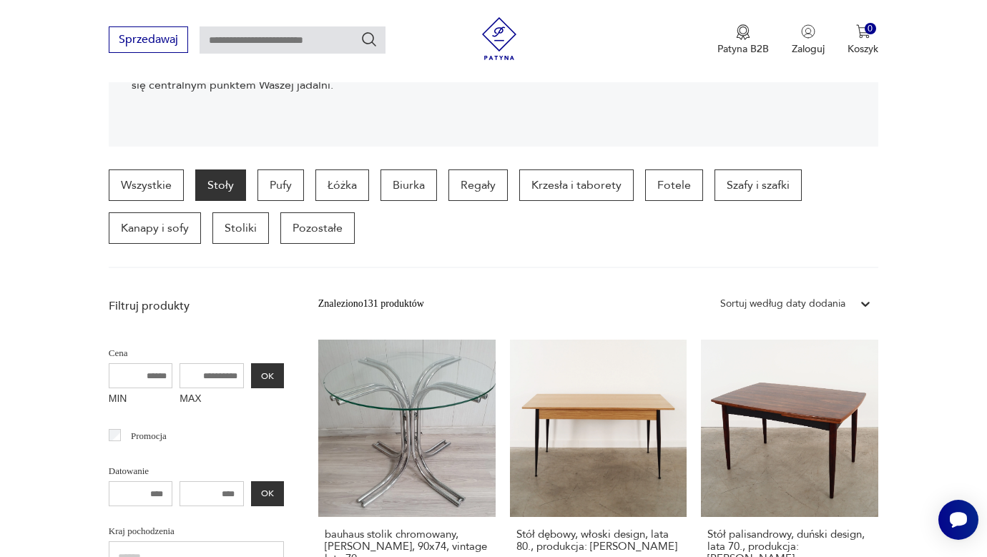
scroll to position [306, 0]
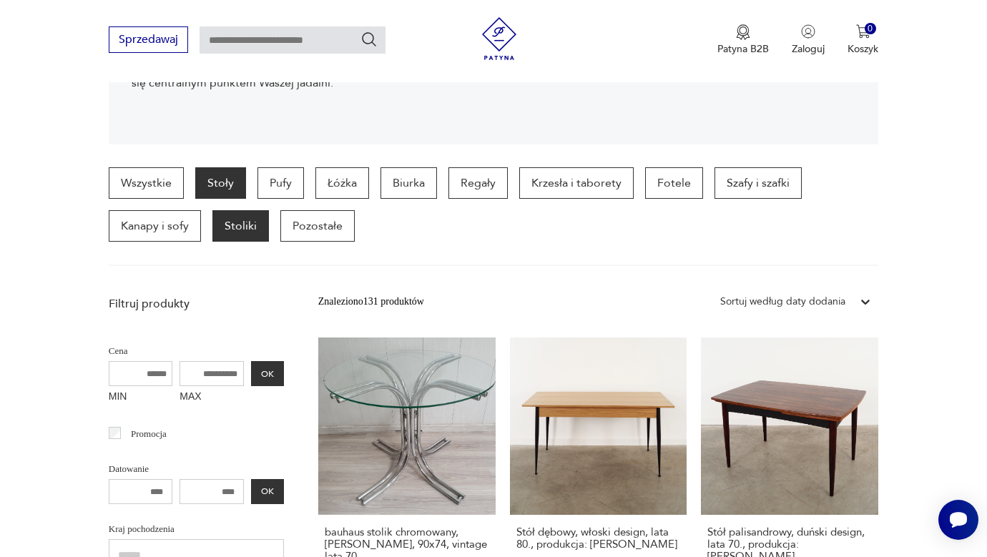
click at [212, 210] on p "Stoliki" at bounding box center [240, 225] width 57 height 31
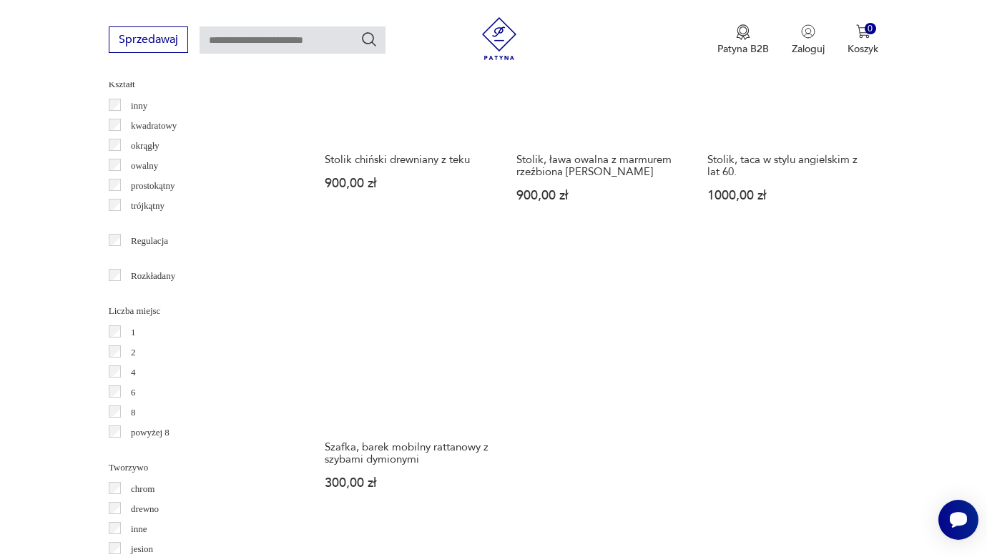
scroll to position [1878, 0]
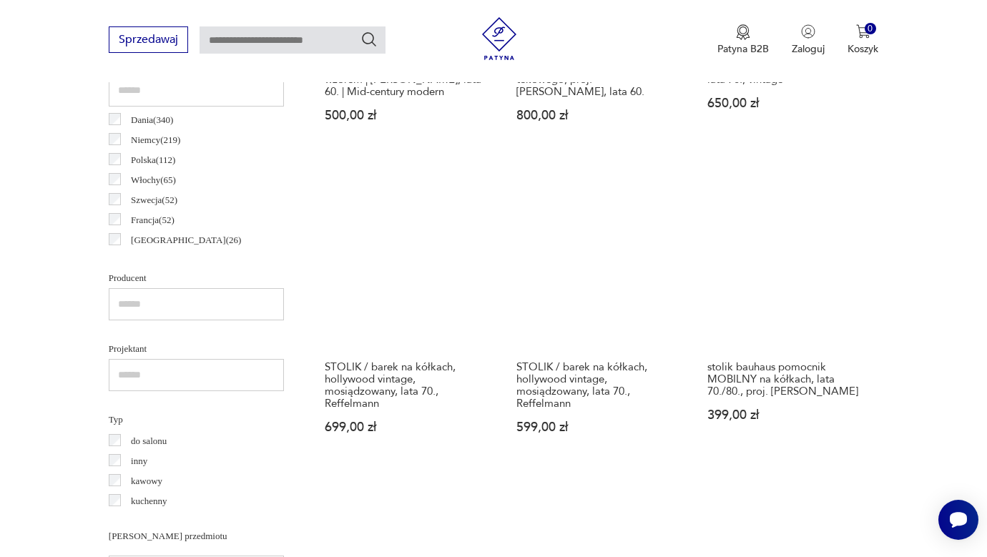
scroll to position [775, 0]
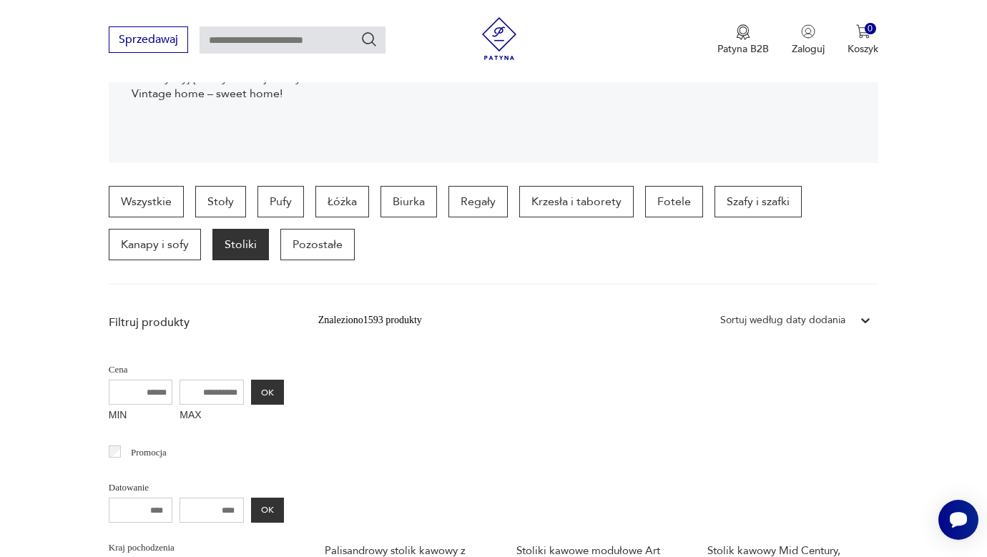
scroll to position [335, 0]
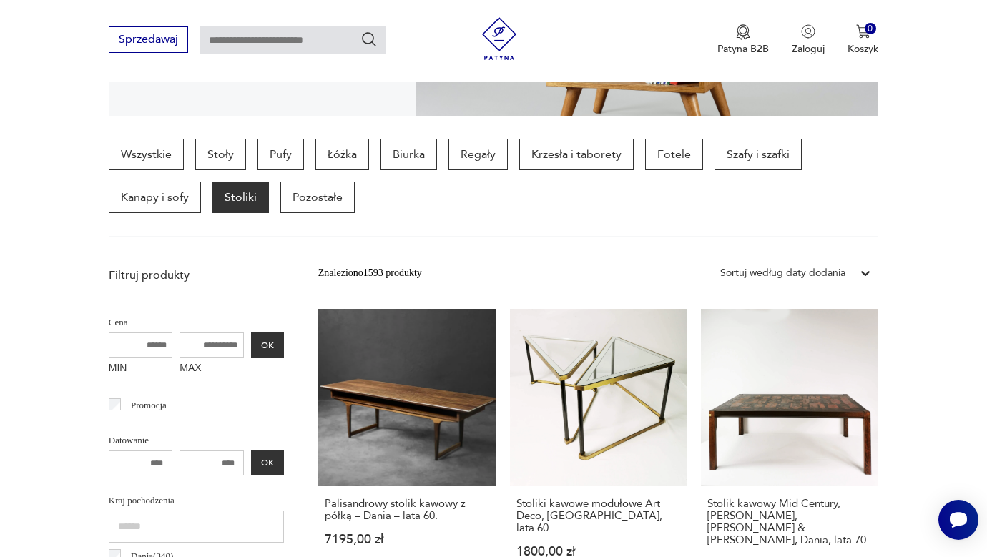
click at [720, 265] on div "Sortuj według daty dodania" at bounding box center [782, 273] width 125 height 16
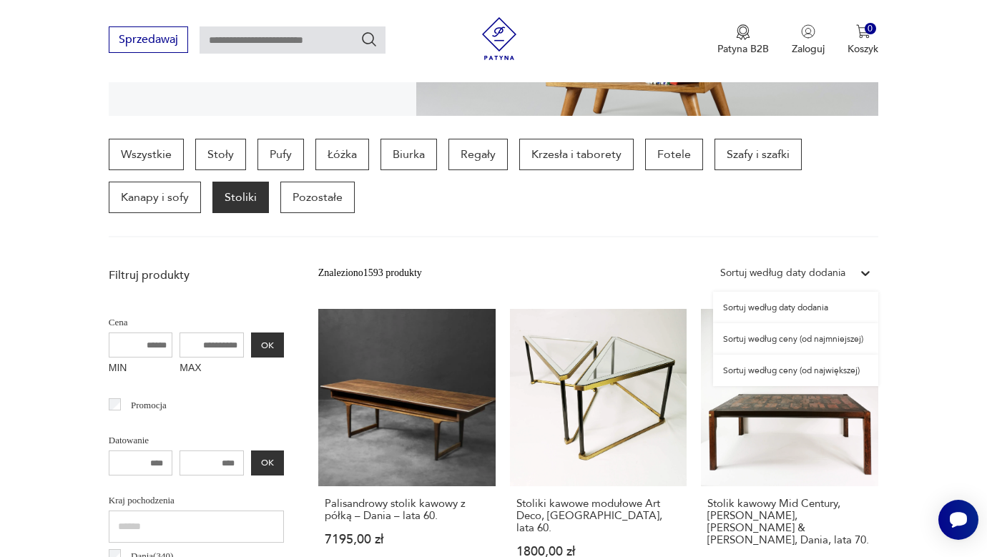
click at [752, 323] on div "Sortuj według ceny (od najmniejszej)" at bounding box center [795, 338] width 165 height 31
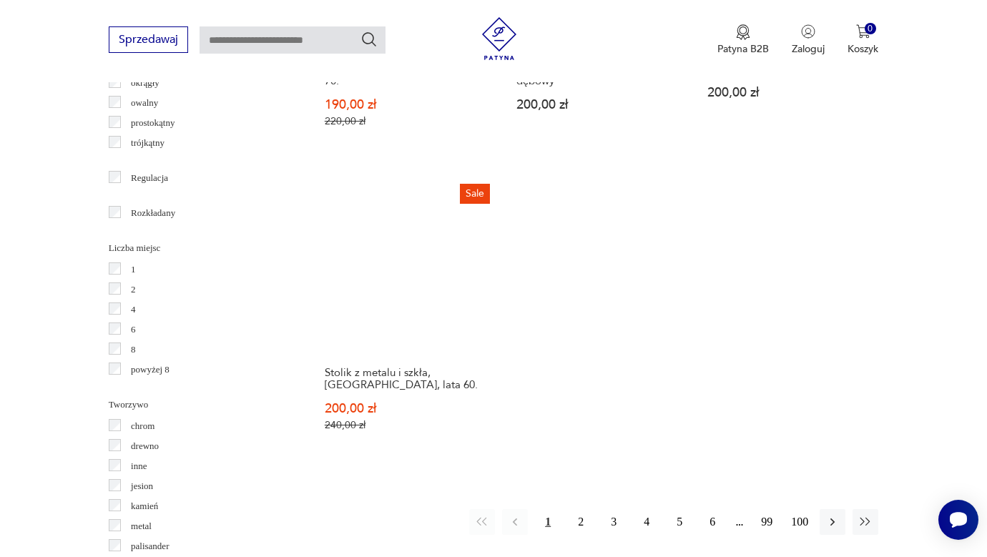
scroll to position [1942, 0]
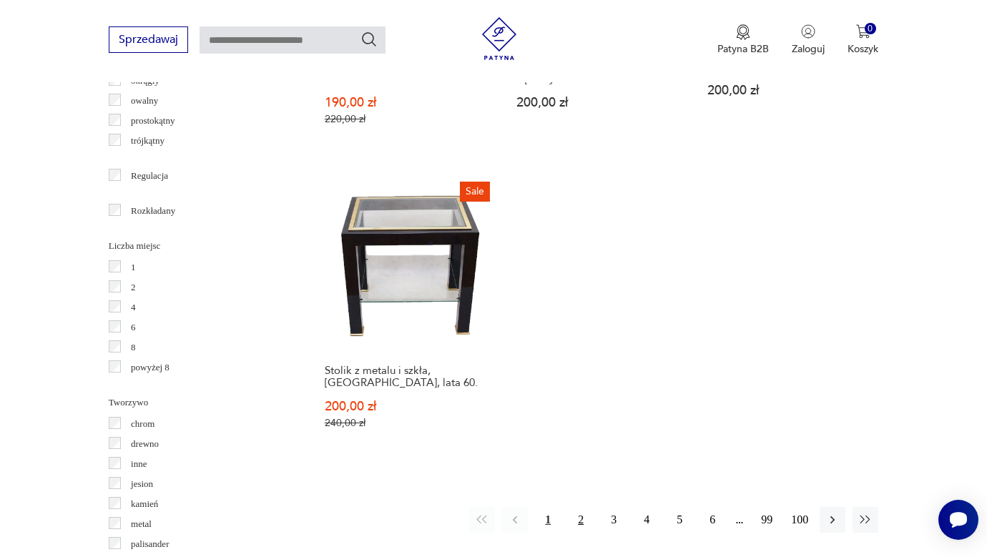
click at [589, 507] on button "2" at bounding box center [581, 520] width 26 height 26
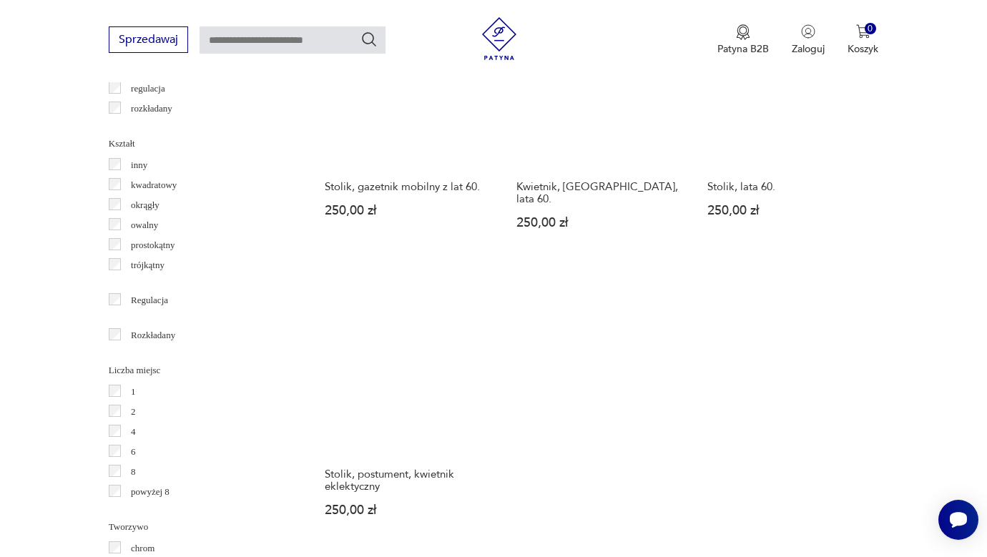
scroll to position [1818, 0]
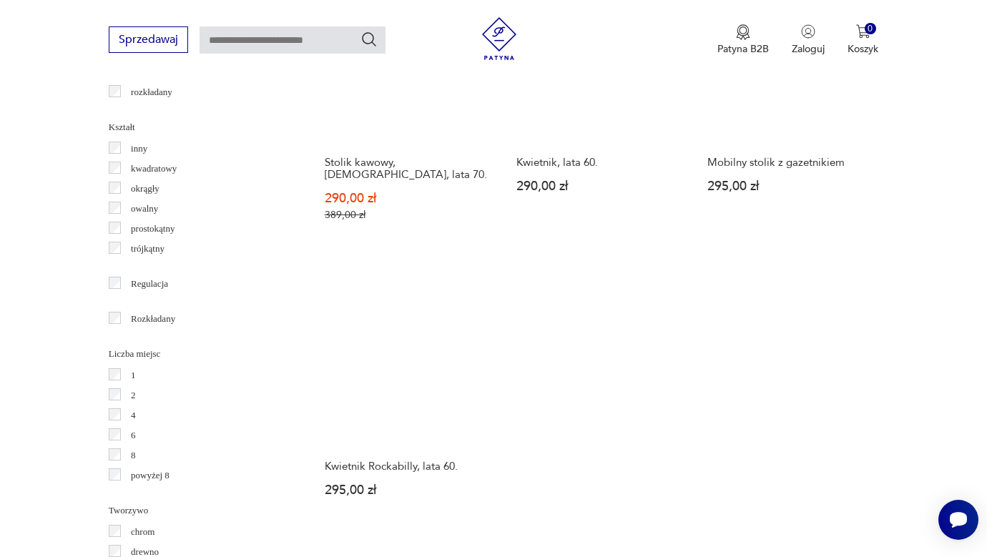
scroll to position [1837, 0]
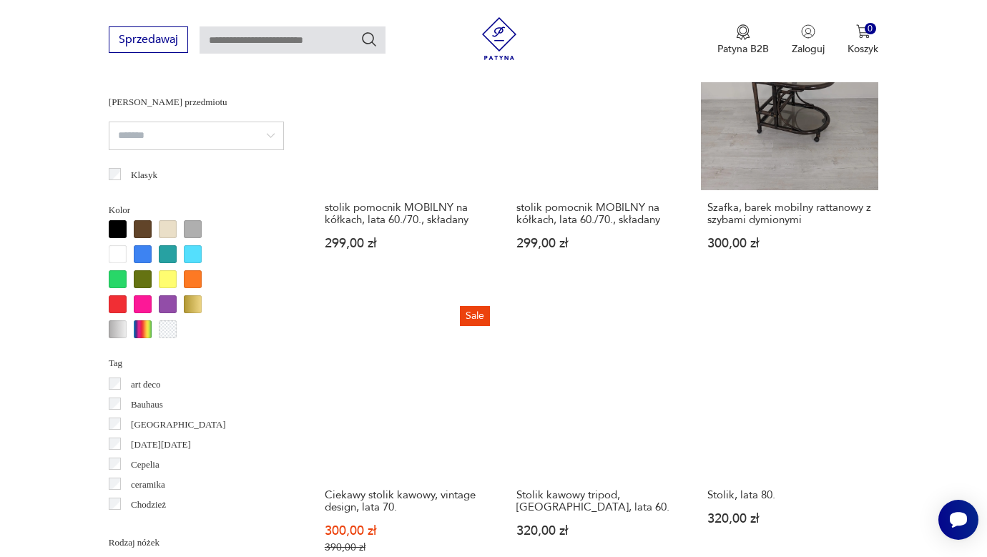
scroll to position [1207, 0]
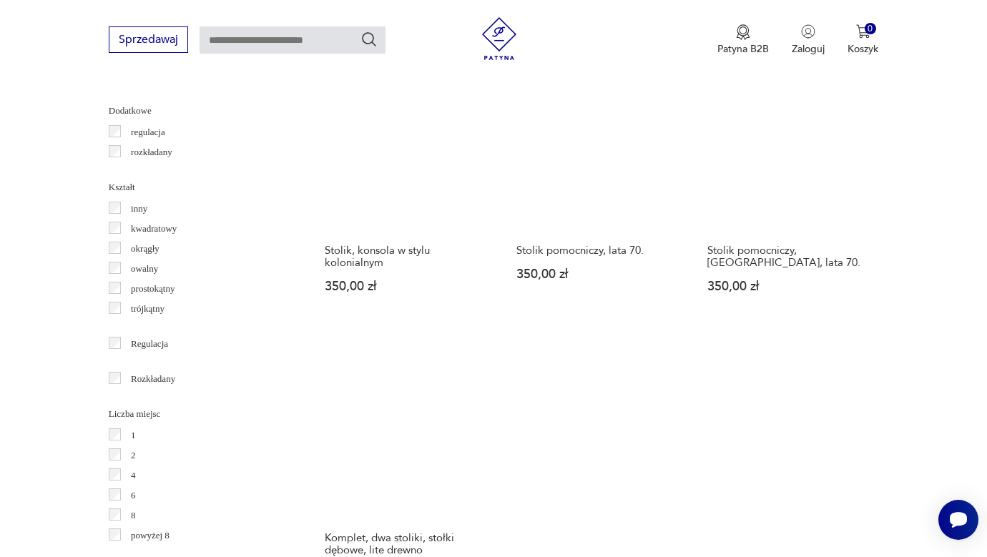
scroll to position [1775, 0]
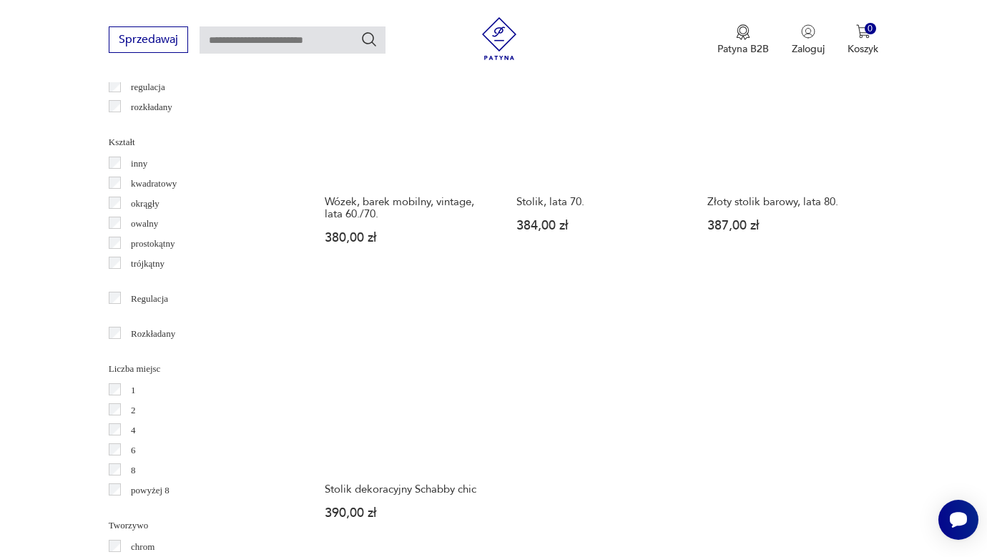
scroll to position [1820, 0]
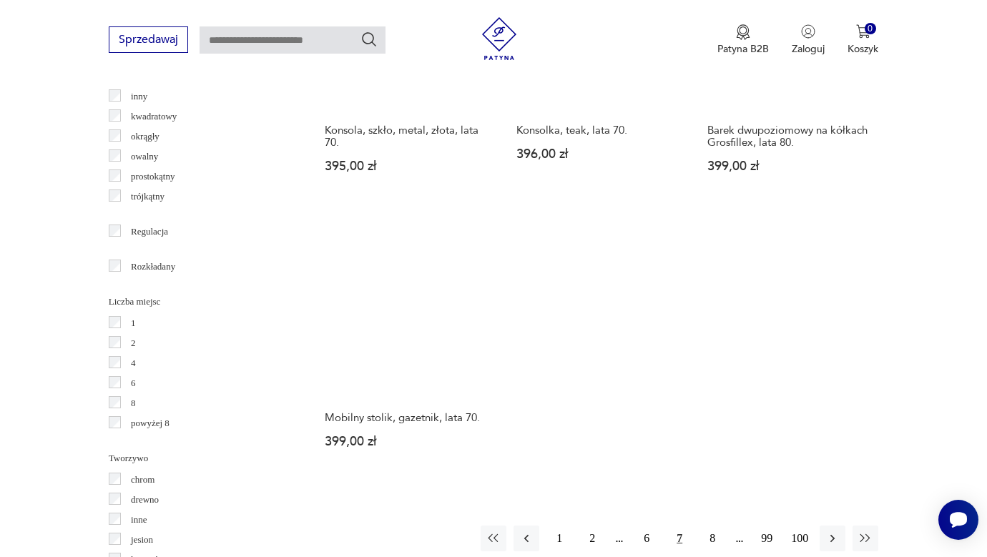
scroll to position [1895, 0]
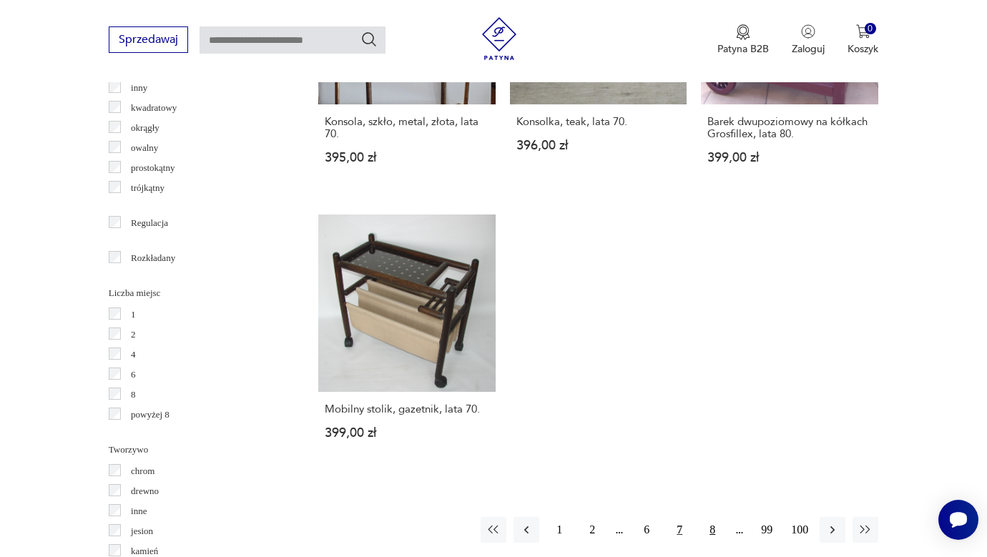
click at [711, 517] on button "8" at bounding box center [713, 530] width 26 height 26
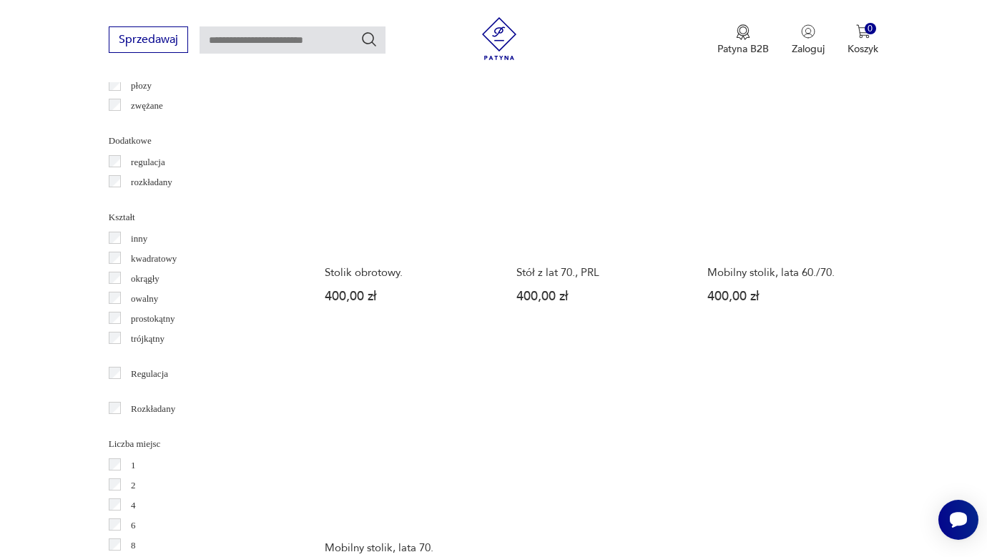
scroll to position [1748, 0]
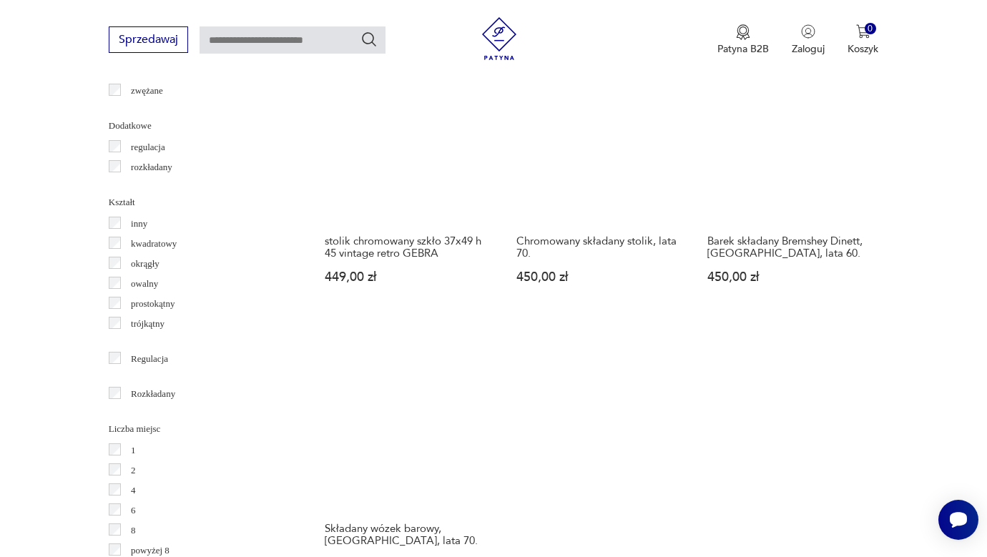
scroll to position [1760, 0]
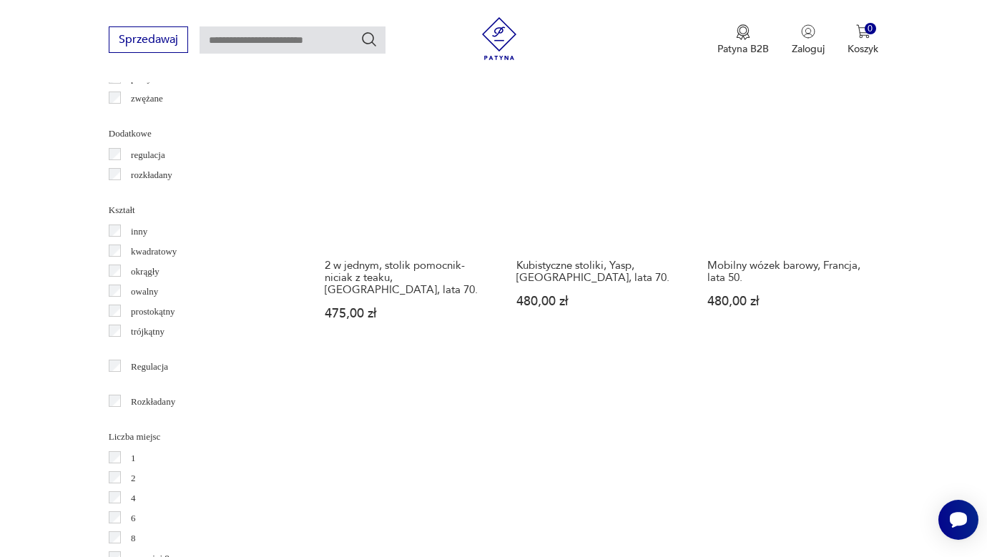
scroll to position [1799, 0]
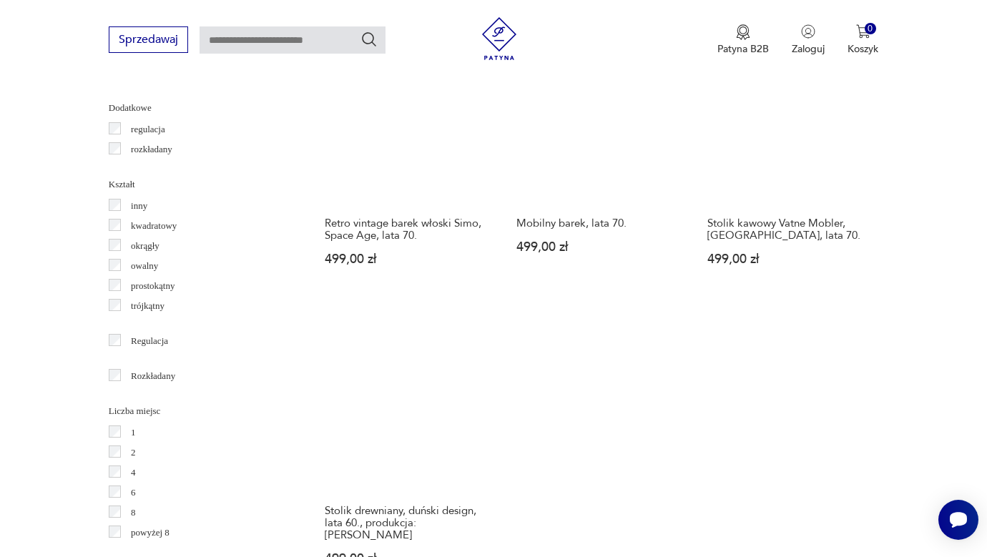
scroll to position [1817, 0]
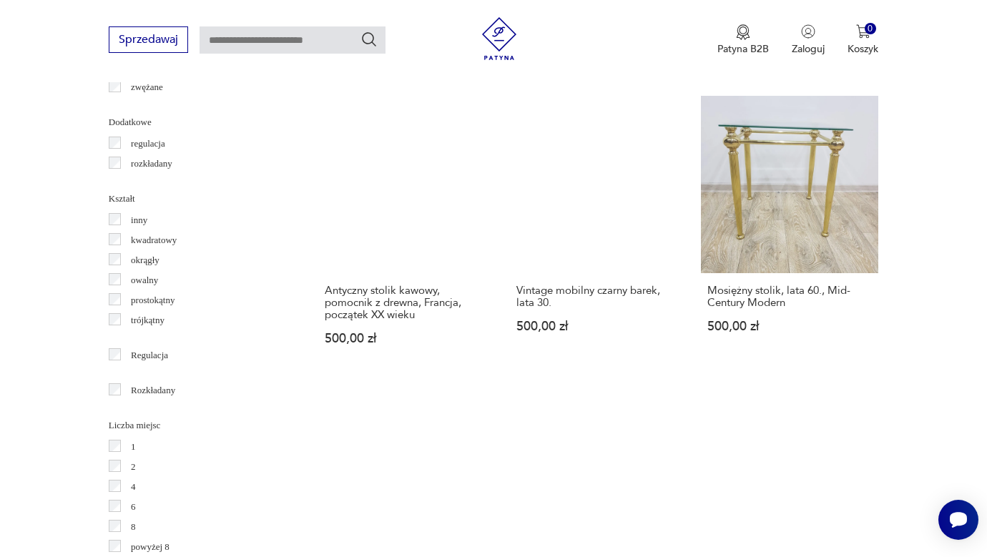
scroll to position [1787, 0]
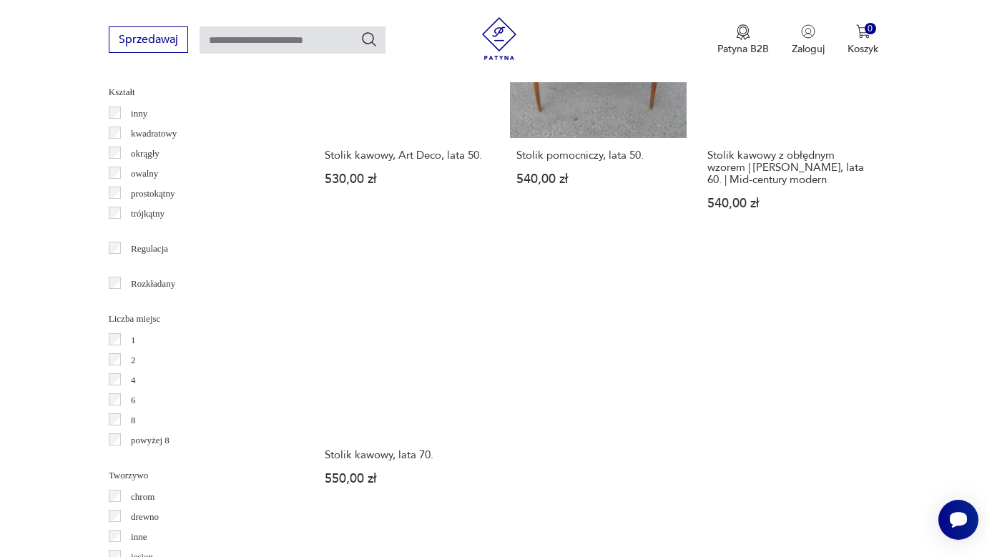
scroll to position [1870, 0]
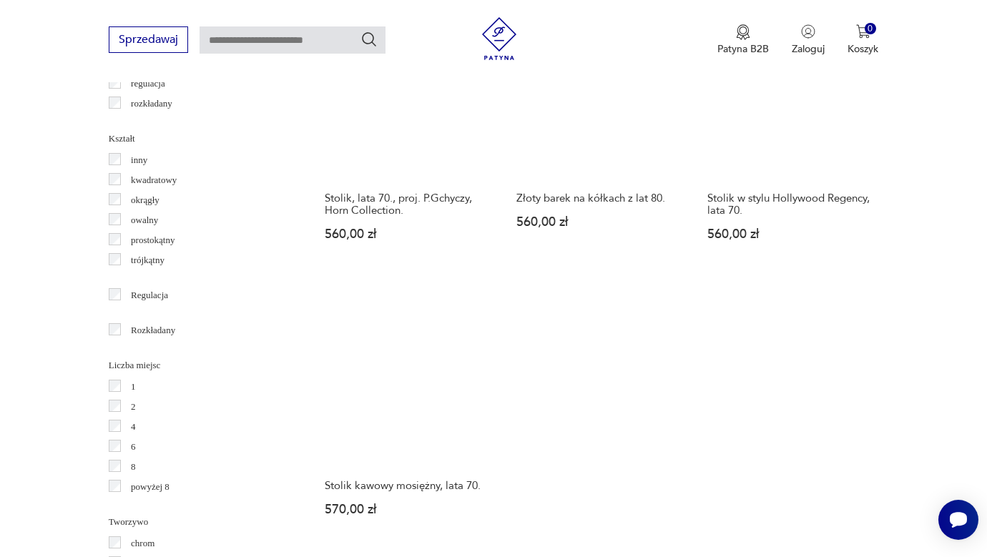
scroll to position [1857, 0]
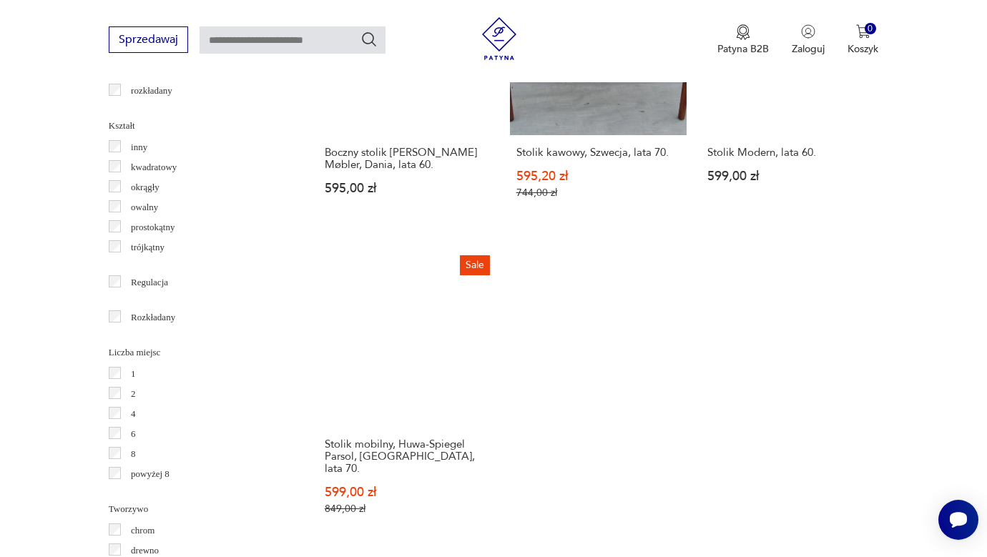
scroll to position [1837, 0]
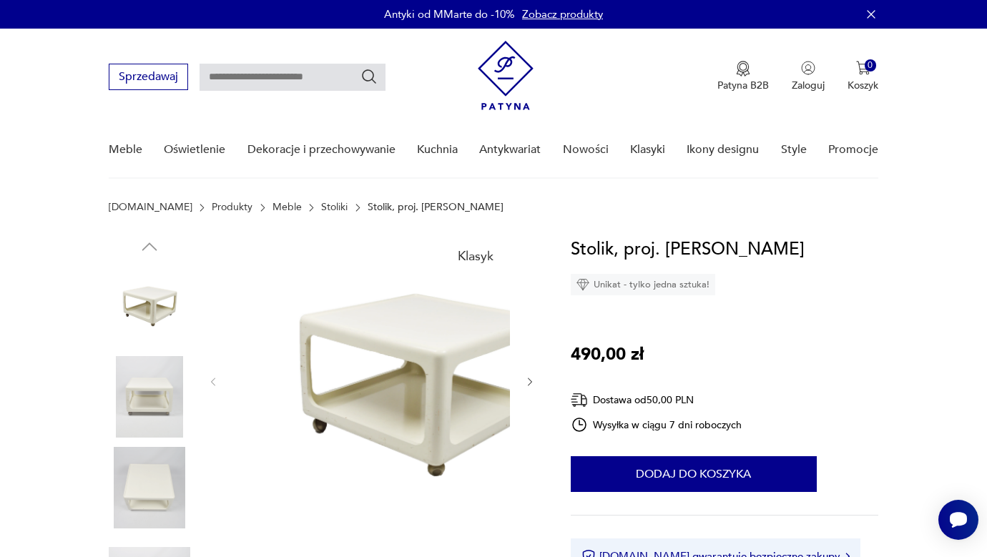
click at [536, 373] on div at bounding box center [371, 382] width 329 height 292
click at [155, 388] on img at bounding box center [150, 397] width 82 height 82
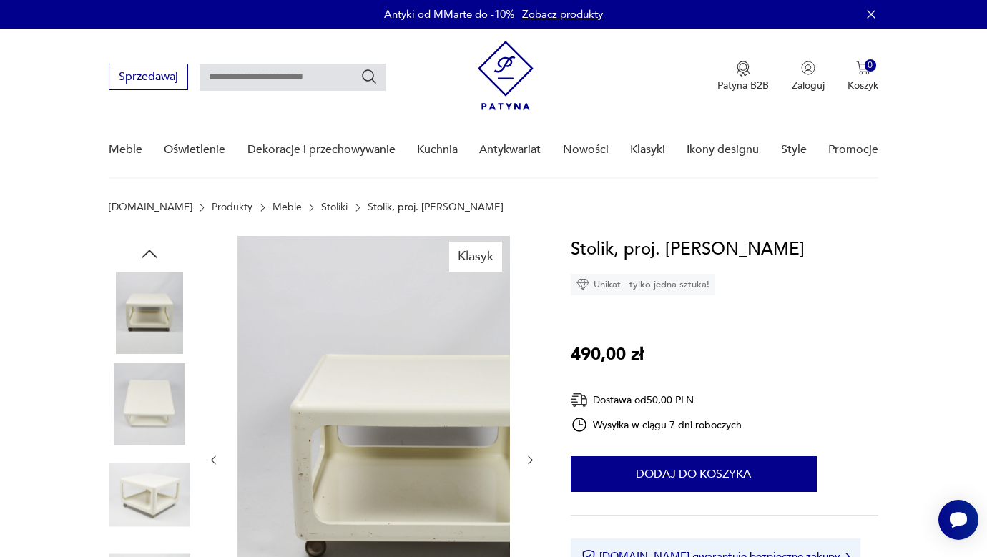
click at [162, 436] on div at bounding box center [150, 360] width 82 height 358
click at [170, 393] on img at bounding box center [150, 404] width 82 height 82
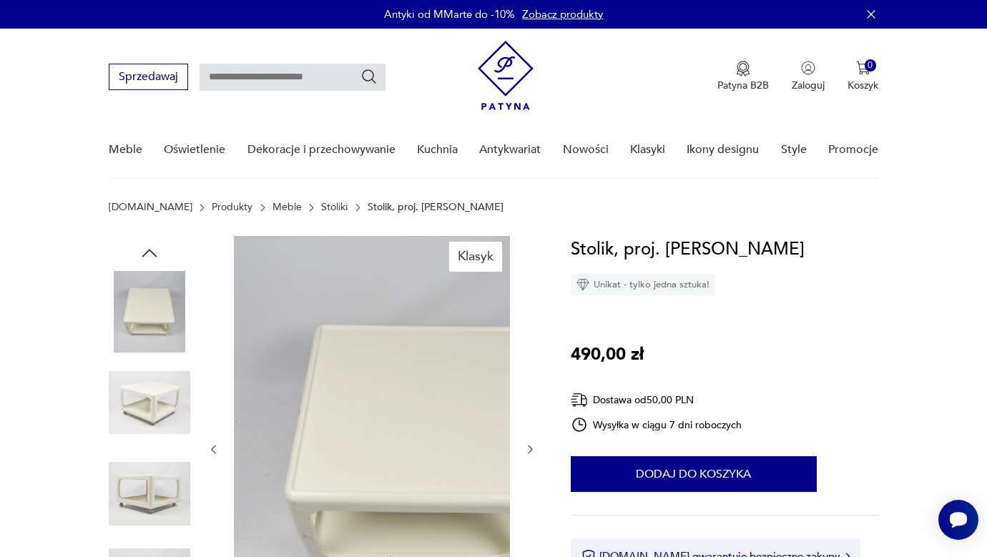
click at [172, 453] on img at bounding box center [150, 494] width 82 height 82
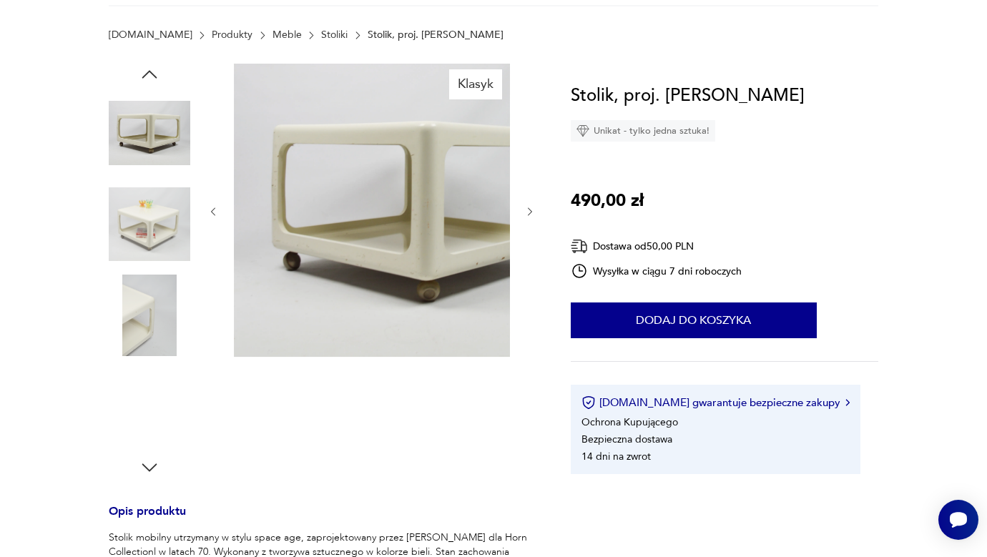
scroll to position [259, 0]
